Goal: Navigation & Orientation: Find specific page/section

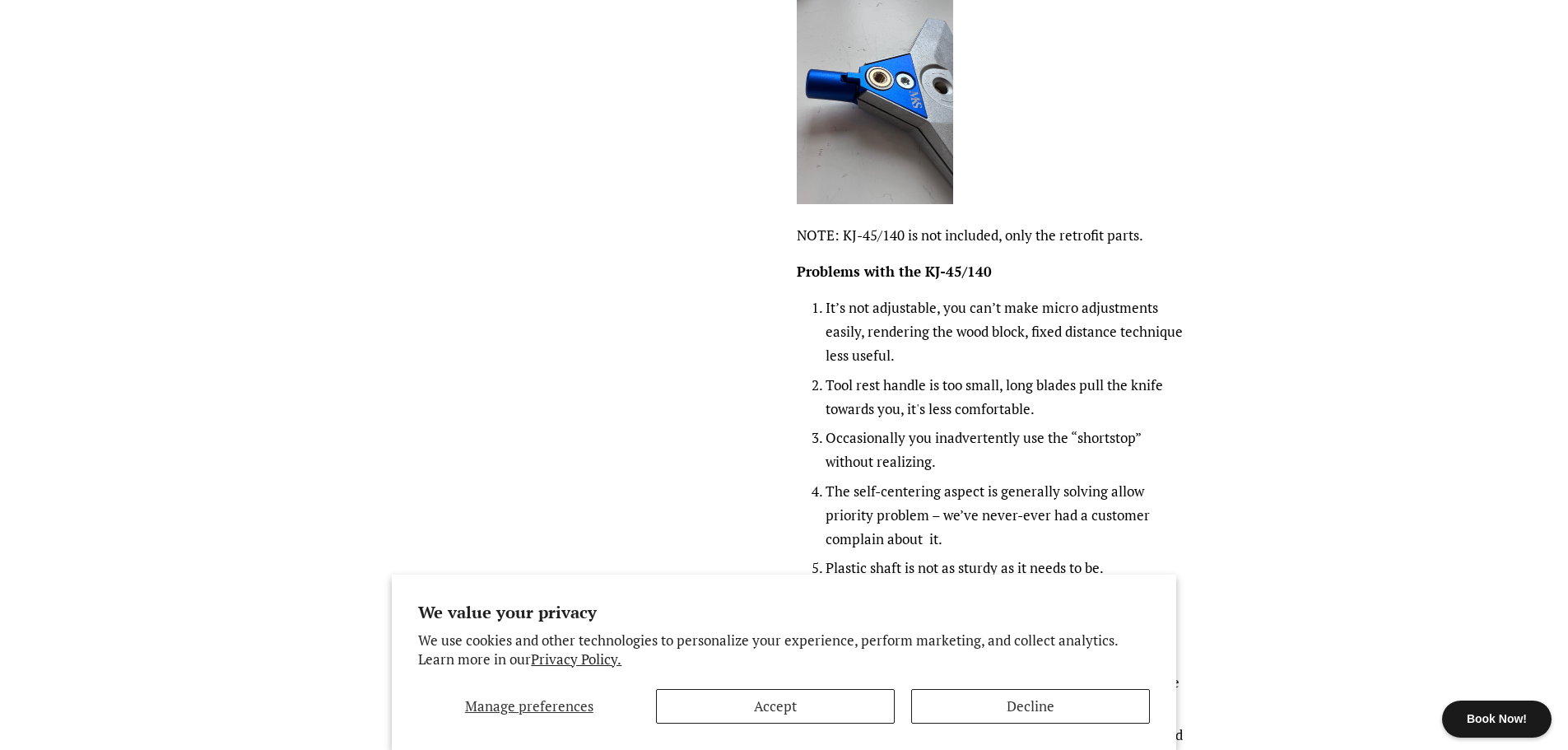
scroll to position [1536, 0]
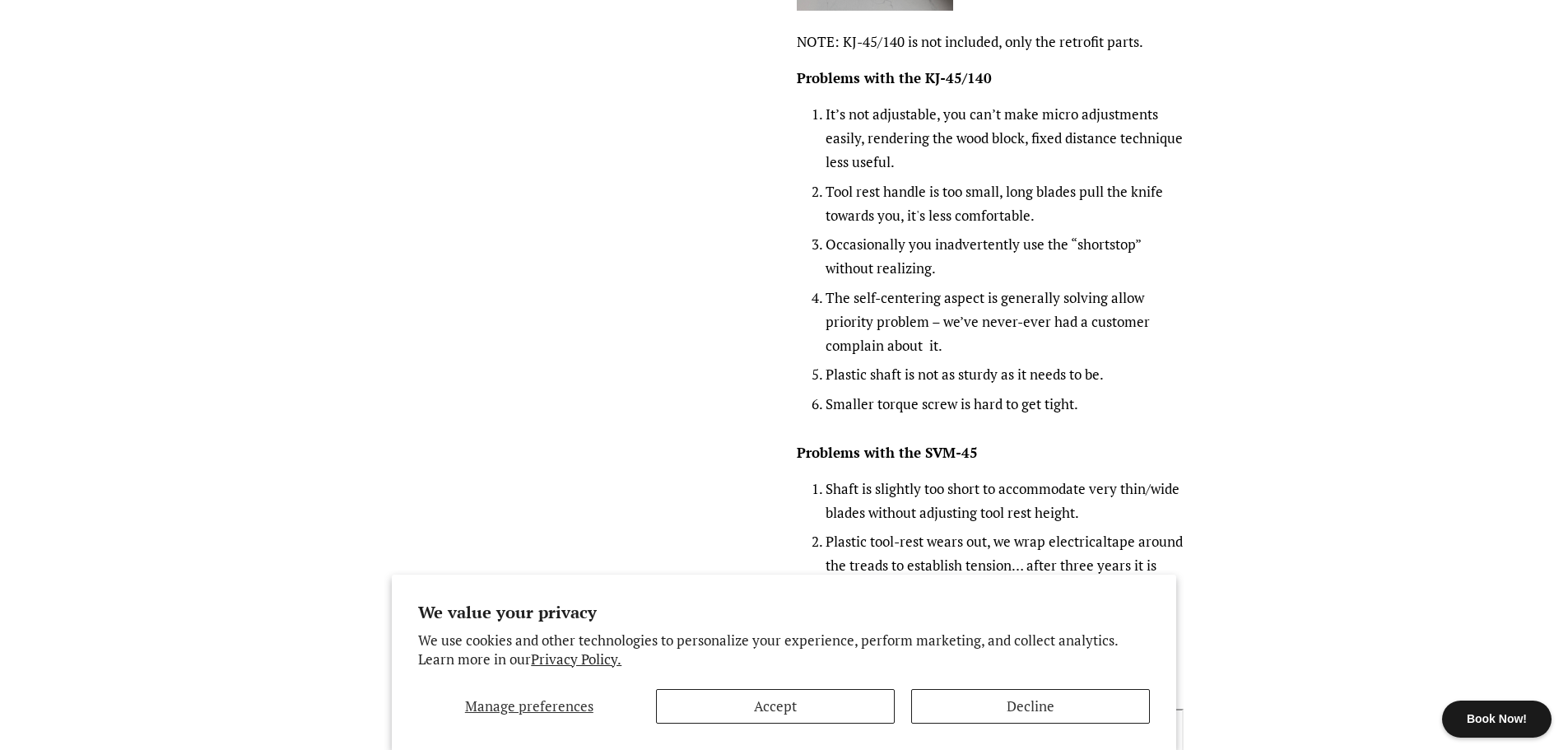
click at [843, 216] on li "Tool rest handle is too small, long blades pull the knife towards you, it's les…" at bounding box center [1004, 204] width 359 height 48
click at [840, 212] on li "Tool rest handle is too small, long blades pull the knife towards you, it's les…" at bounding box center [1004, 204] width 359 height 48
drag, startPoint x: 840, startPoint y: 212, endPoint x: 1024, endPoint y: 229, distance: 184.8
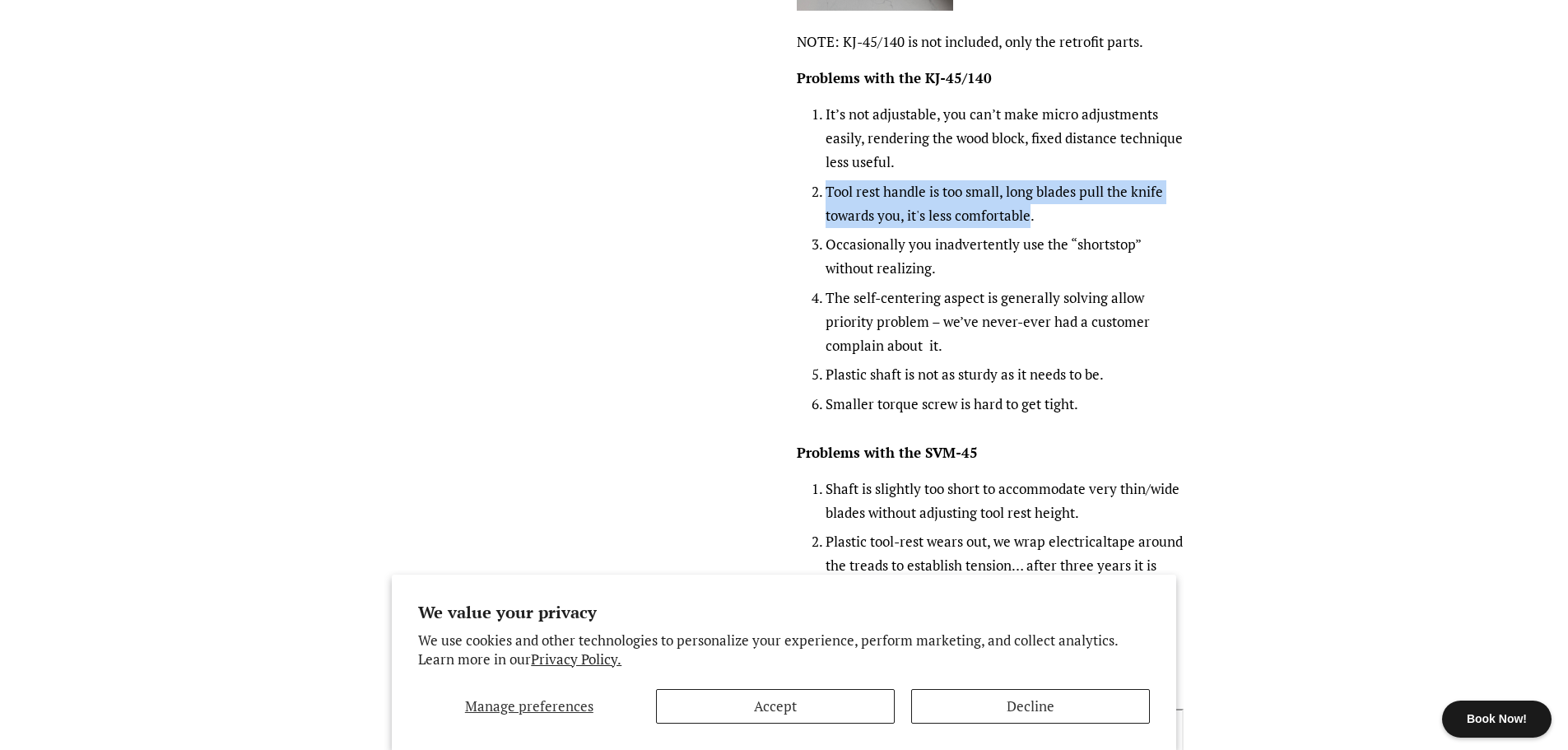
click at [1024, 228] on li "Tool rest handle is too small, long blades pull the knife towards you, it's les…" at bounding box center [1004, 204] width 359 height 48
click at [1370, 296] on body "Book Now! We value your privacy We use cookies and other technologies to person…" at bounding box center [784, 55] width 1568 height 3182
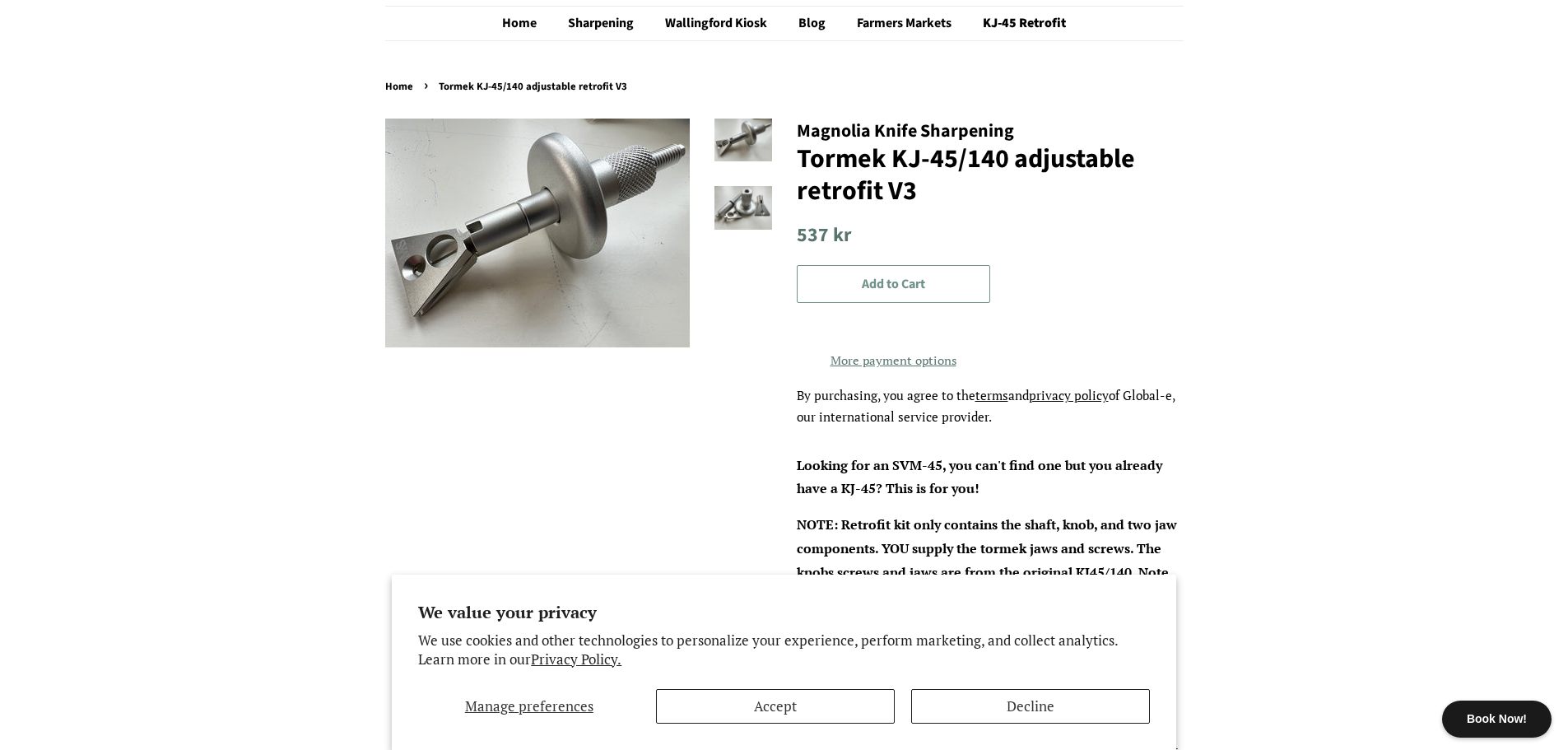
scroll to position [0, 0]
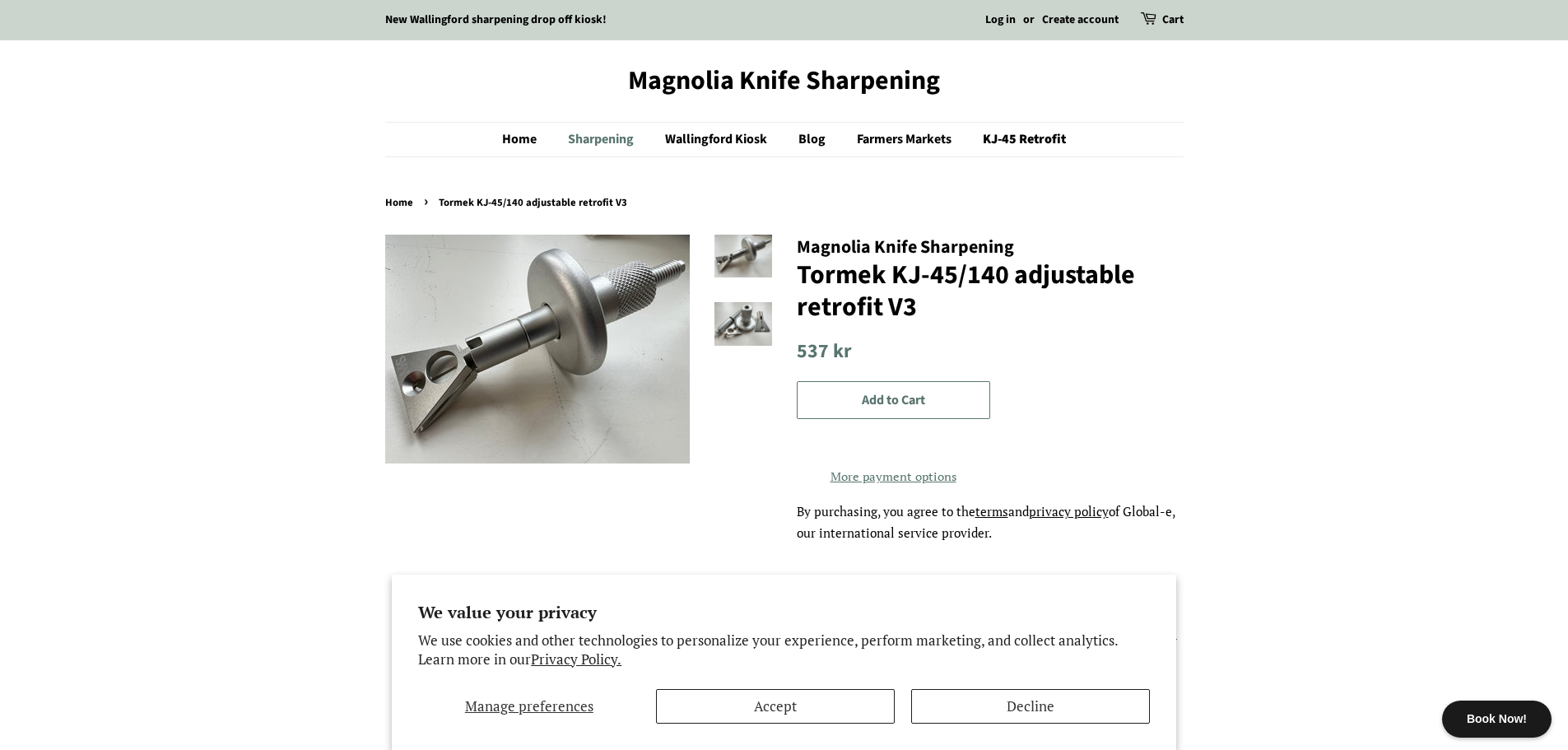
click at [594, 145] on link "Sharpening" at bounding box center [603, 140] width 95 height 34
